Goal: Transaction & Acquisition: Subscribe to service/newsletter

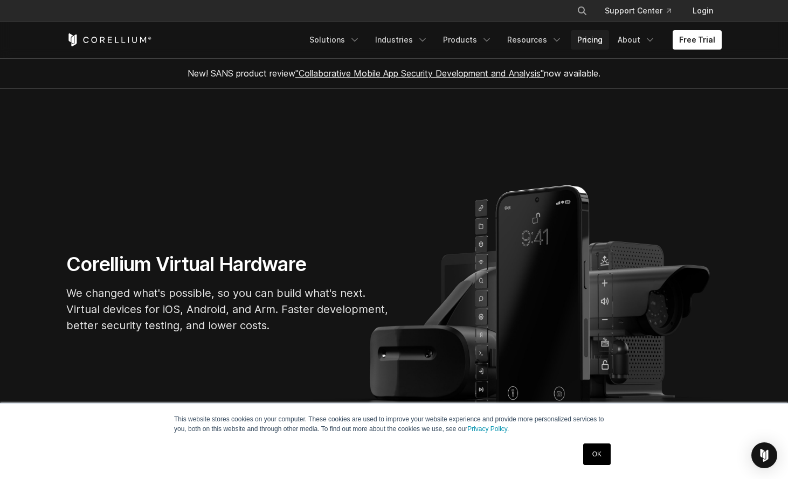
click at [584, 45] on link "Pricing" at bounding box center [590, 39] width 38 height 19
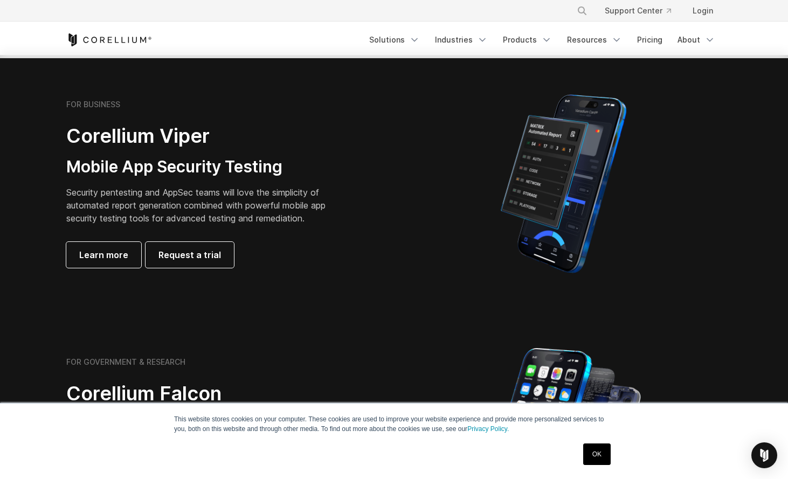
scroll to position [224, 0]
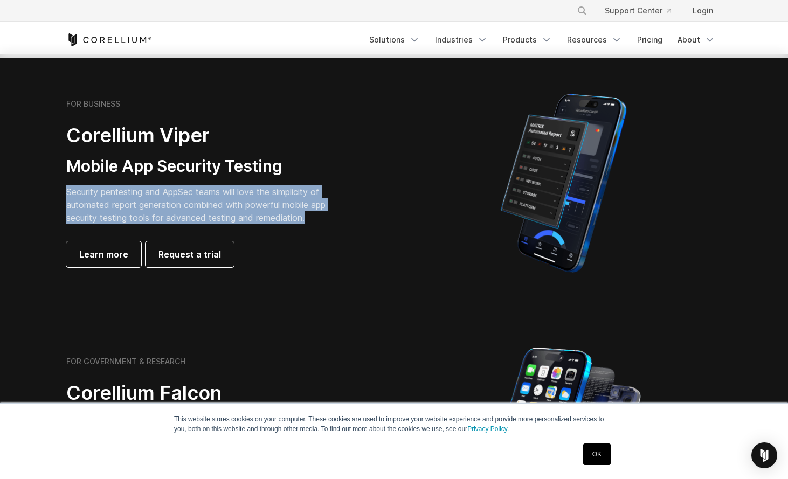
drag, startPoint x: 312, startPoint y: 219, endPoint x: 67, endPoint y: 194, distance: 246.0
click at [66, 194] on p "Security pentesting and AppSec teams will love the simplicity of automated repo…" at bounding box center [204, 204] width 276 height 39
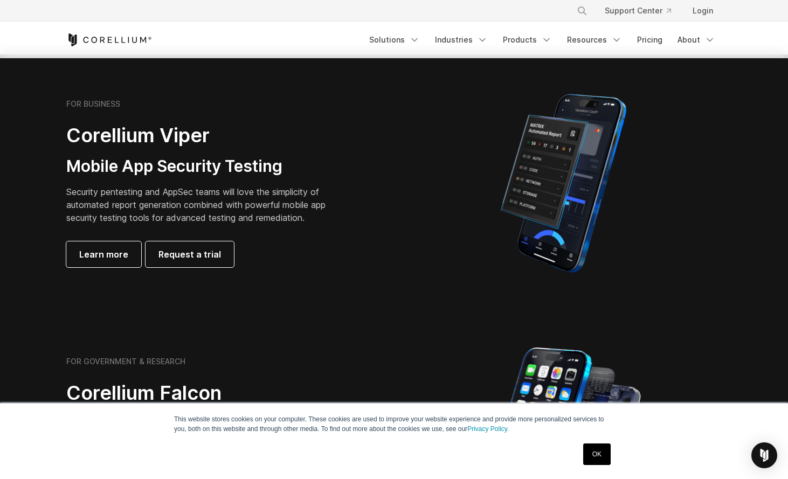
click at [87, 194] on p "Security pentesting and AppSec teams will love the simplicity of automated repo…" at bounding box center [204, 204] width 276 height 39
